Goal: Navigation & Orientation: Find specific page/section

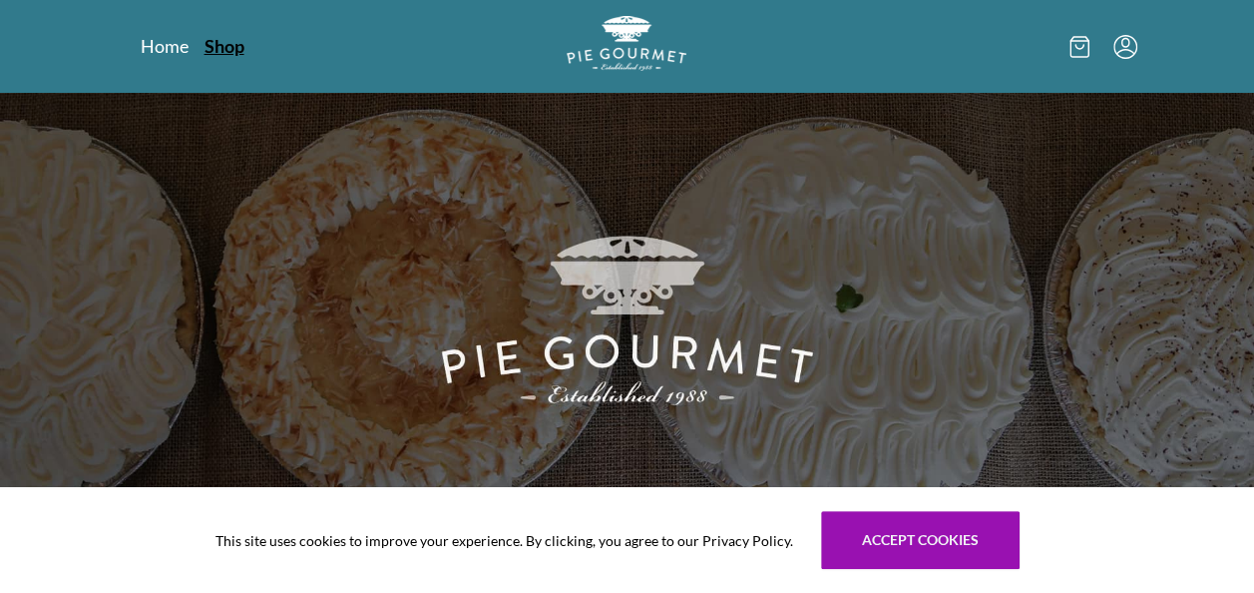
click at [230, 51] on link "Shop" at bounding box center [225, 46] width 40 height 24
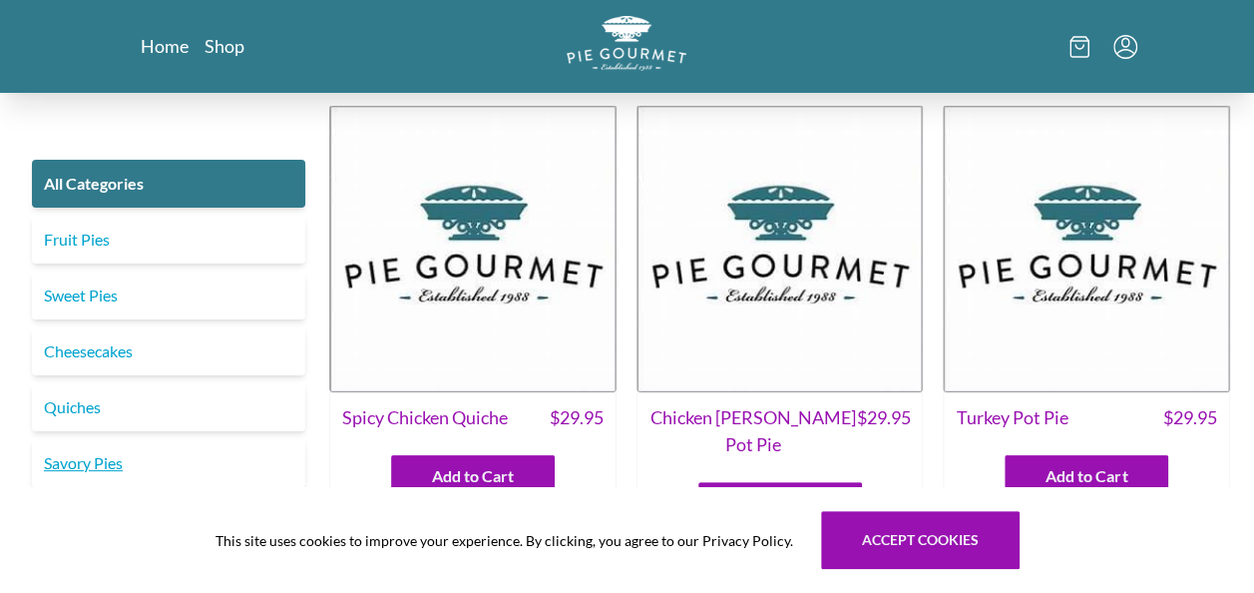
click at [106, 473] on link "Savory Pies" at bounding box center [168, 463] width 273 height 48
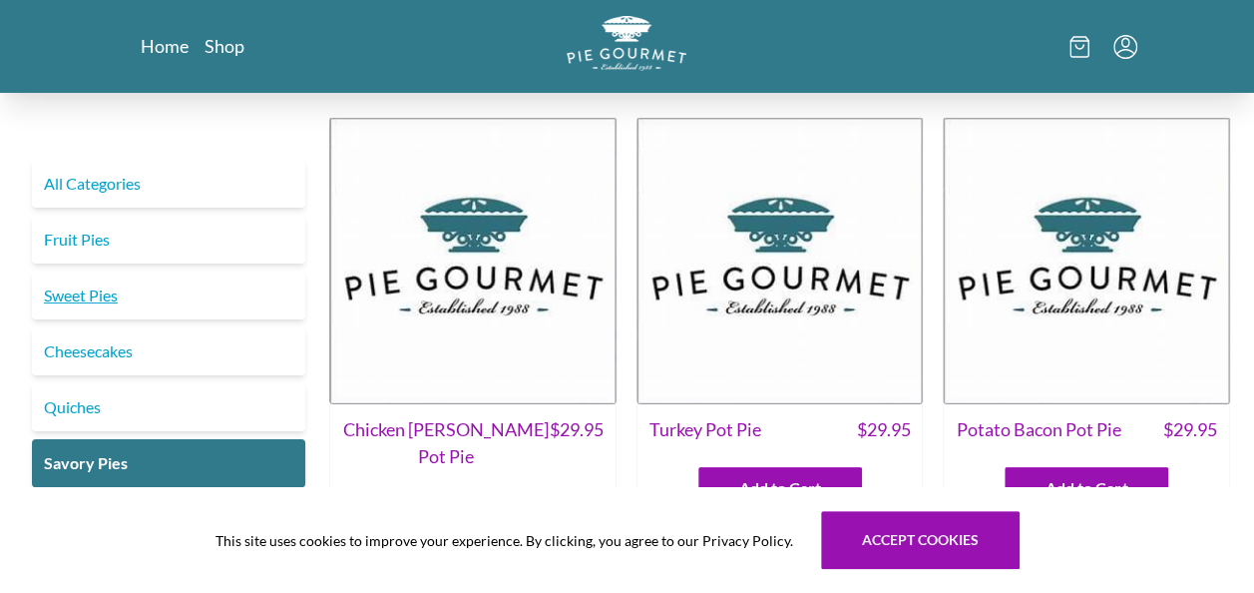
click at [111, 305] on link "Sweet Pies" at bounding box center [168, 295] width 273 height 48
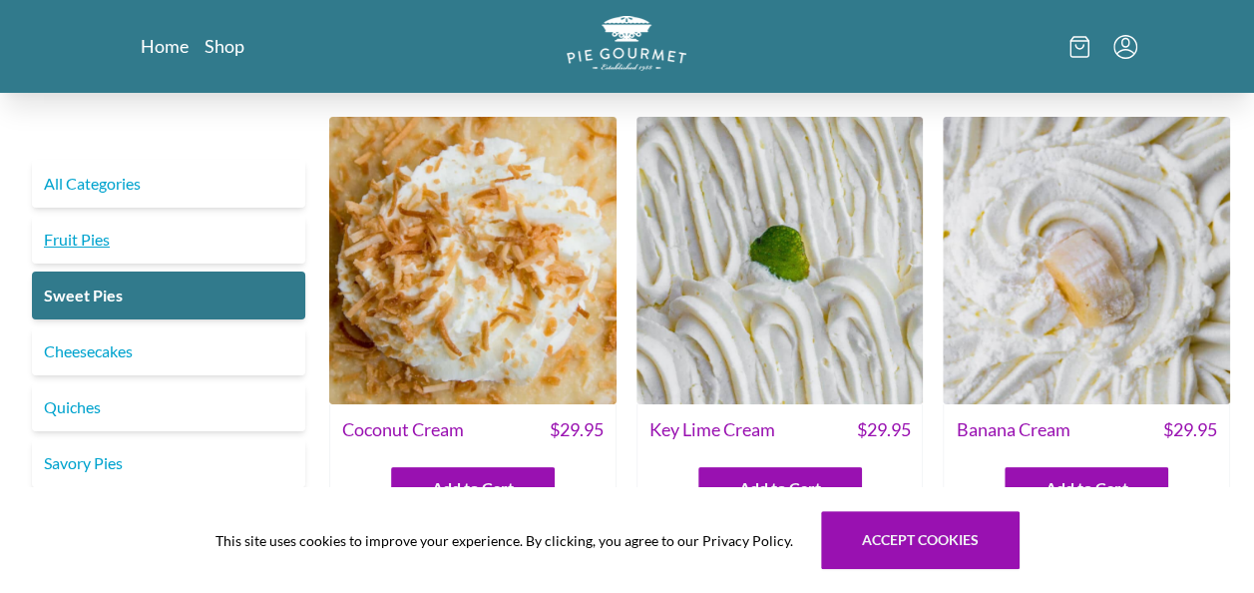
click at [88, 236] on link "Fruit Pies" at bounding box center [168, 240] width 273 height 48
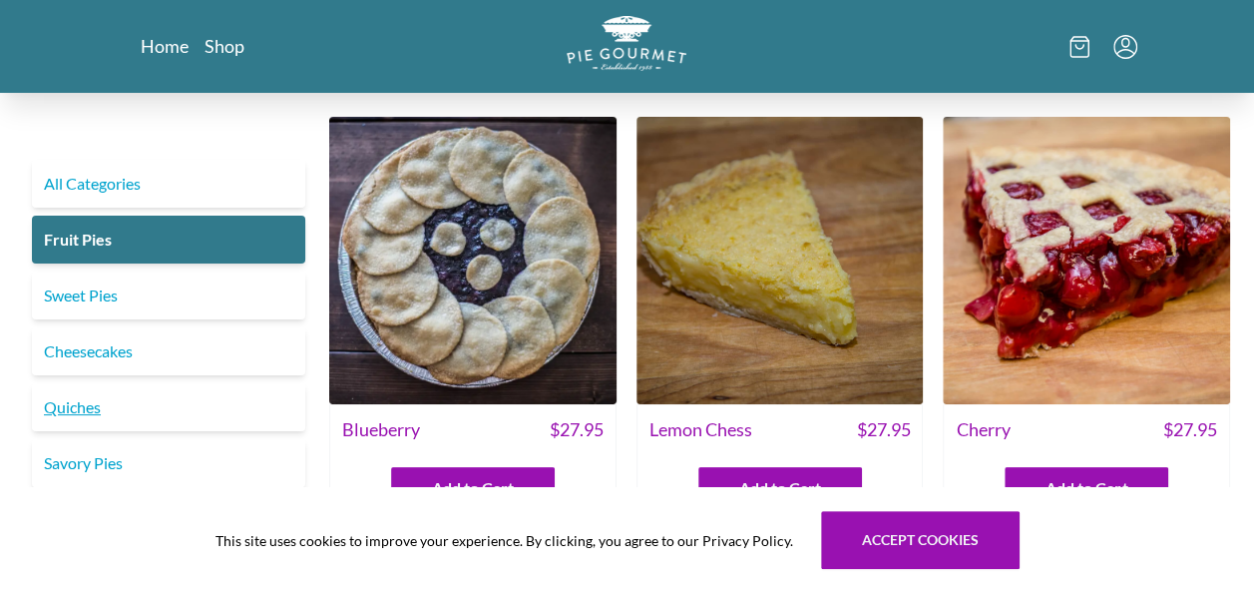
click at [53, 417] on link "Quiches" at bounding box center [168, 407] width 273 height 48
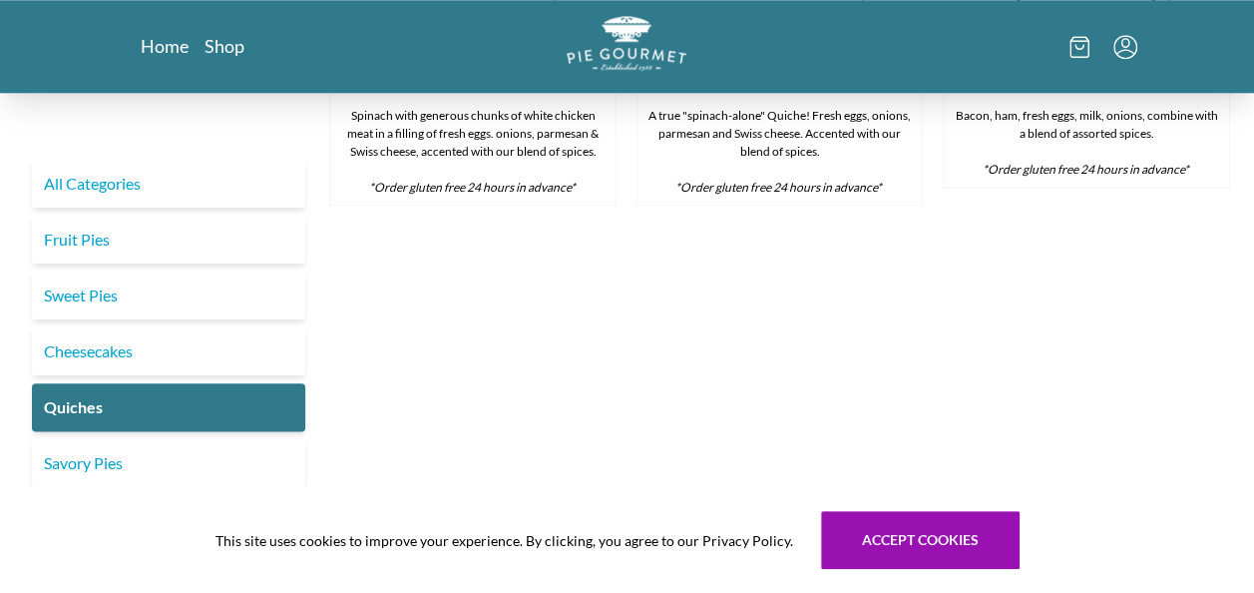
scroll to position [972, 0]
